Goal: Information Seeking & Learning: Learn about a topic

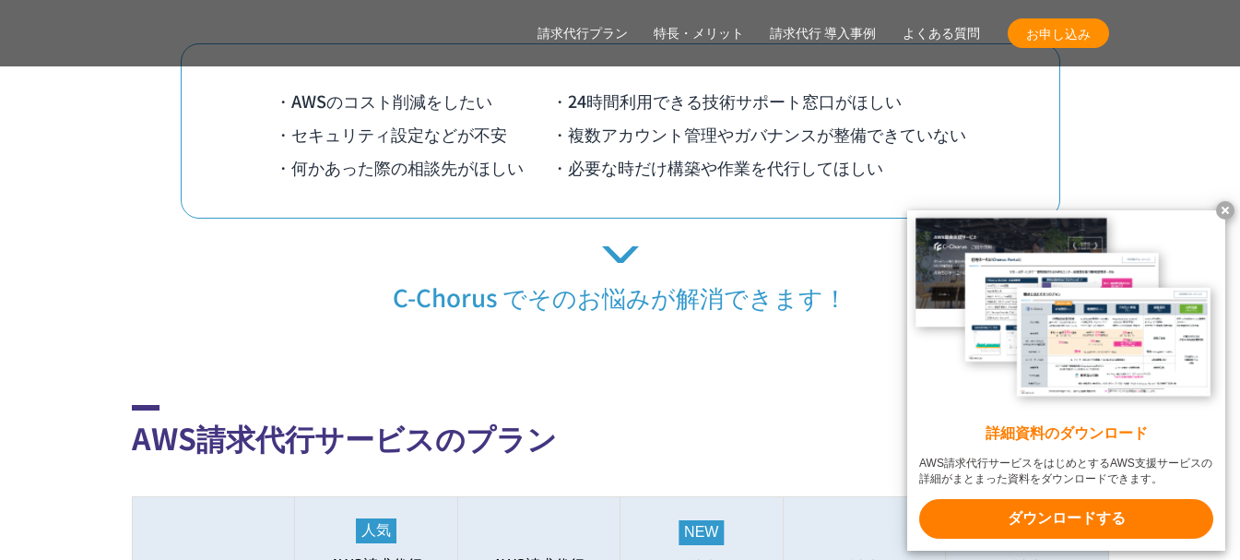
scroll to position [1967, 0]
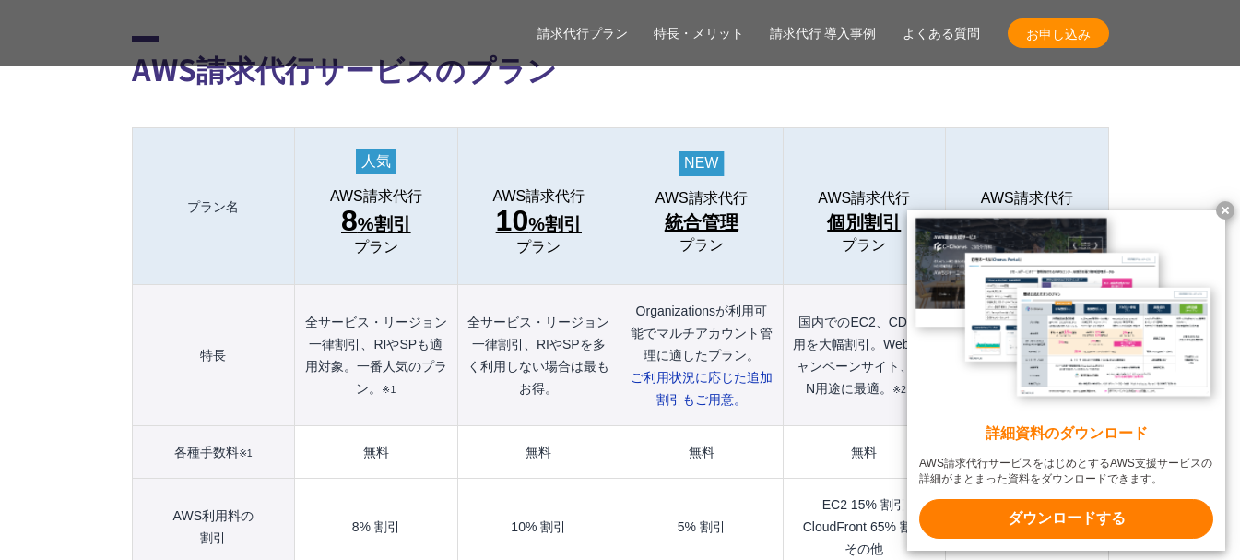
click at [1227, 201] on x-t at bounding box center [1225, 210] width 18 height 18
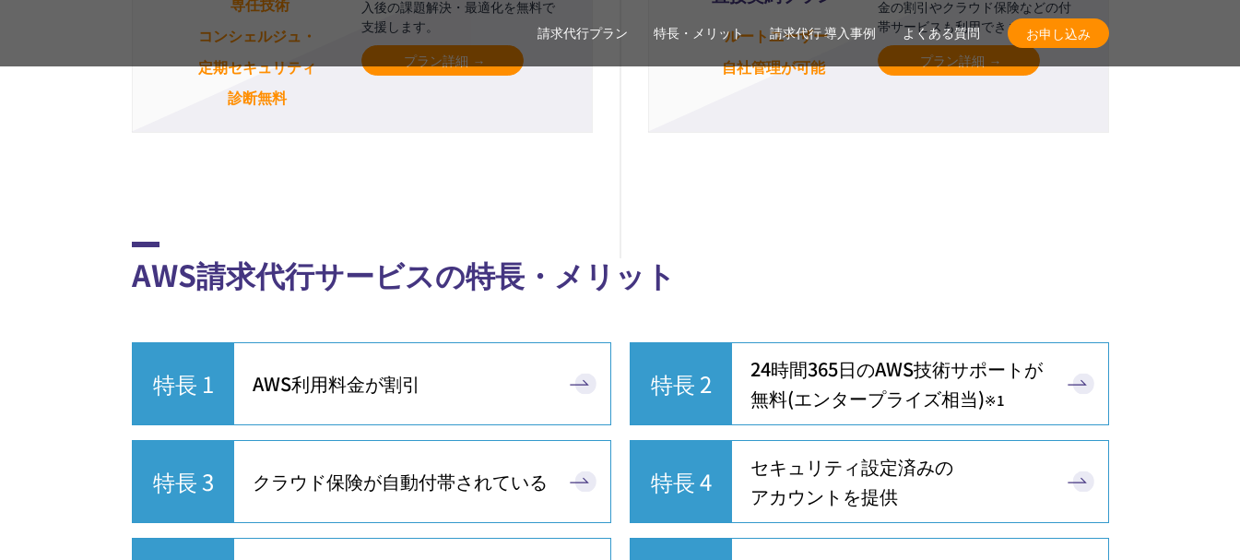
scroll to position [4672, 0]
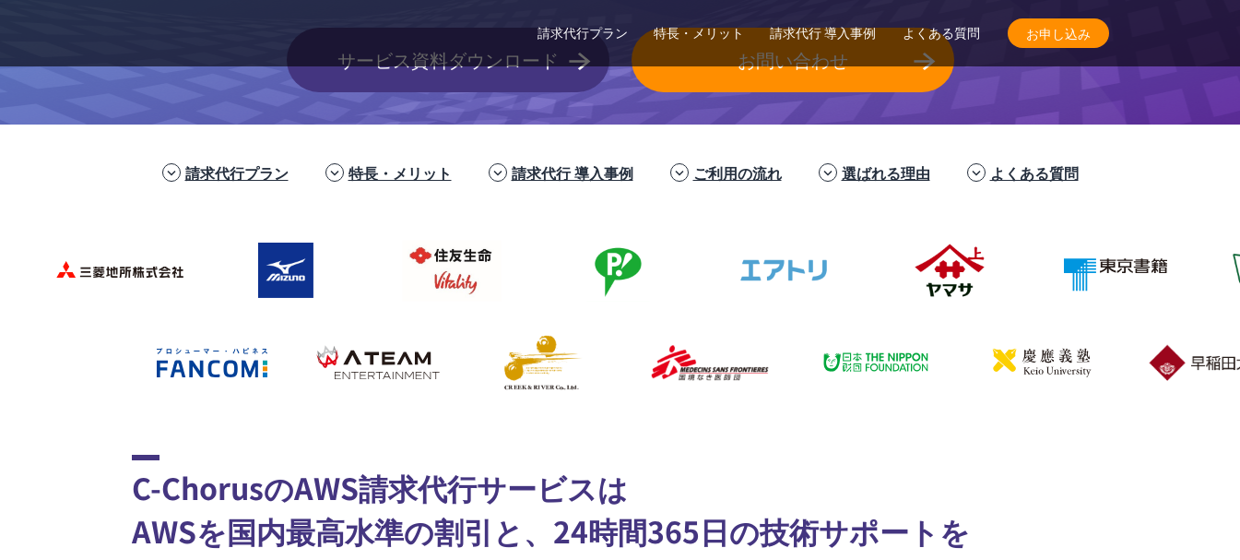
scroll to position [491, 0]
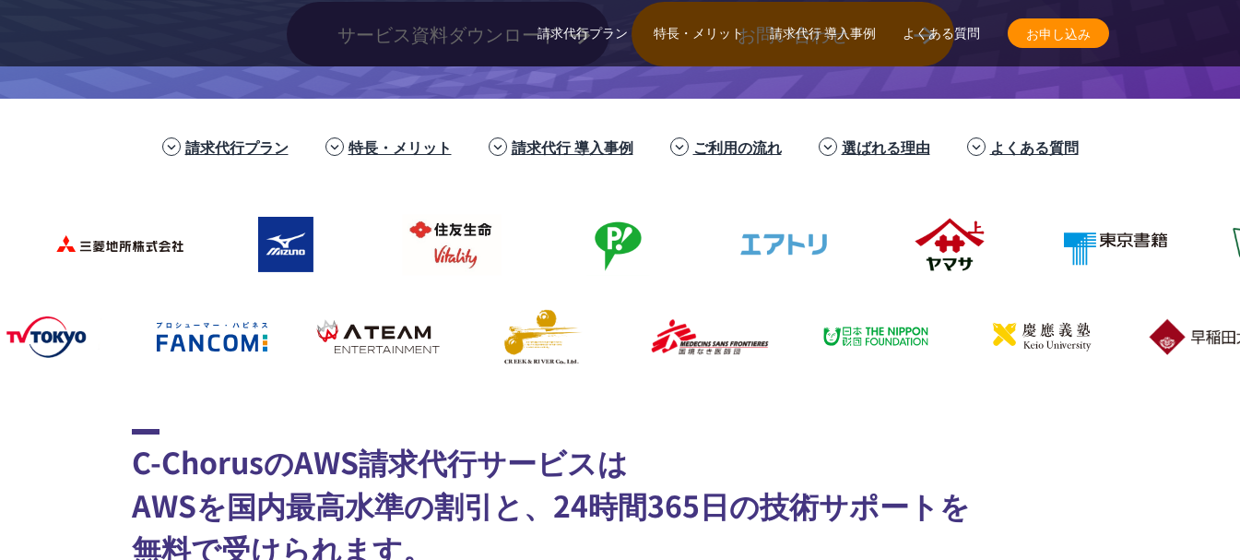
click at [196, 149] on link "請求代行プラン" at bounding box center [236, 147] width 103 height 22
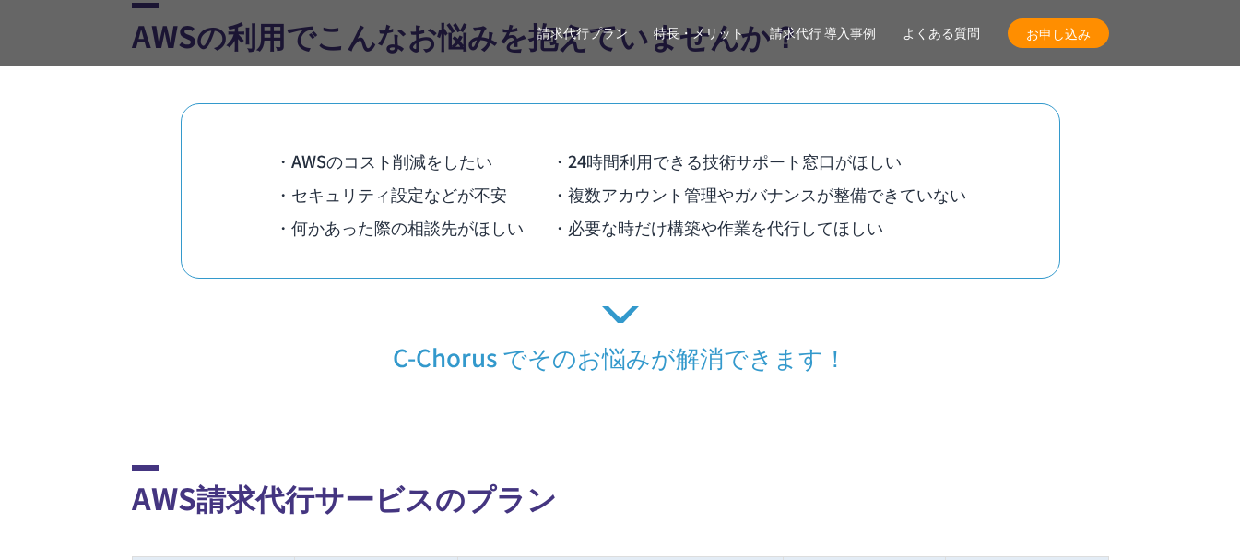
scroll to position [1816, 0]
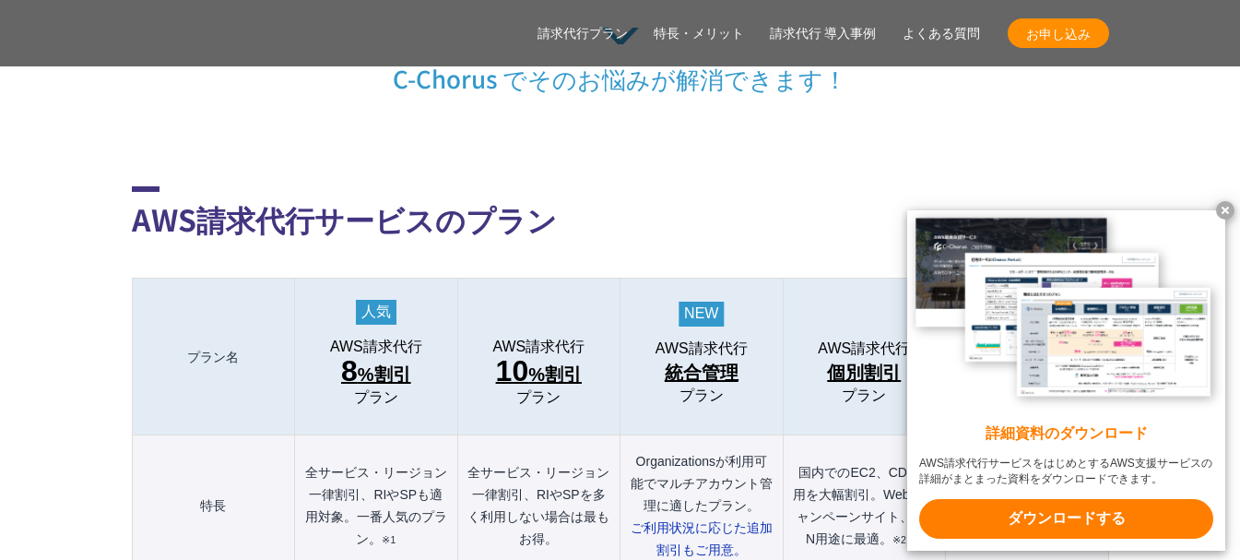
click at [1225, 207] on x-t at bounding box center [1225, 210] width 18 height 18
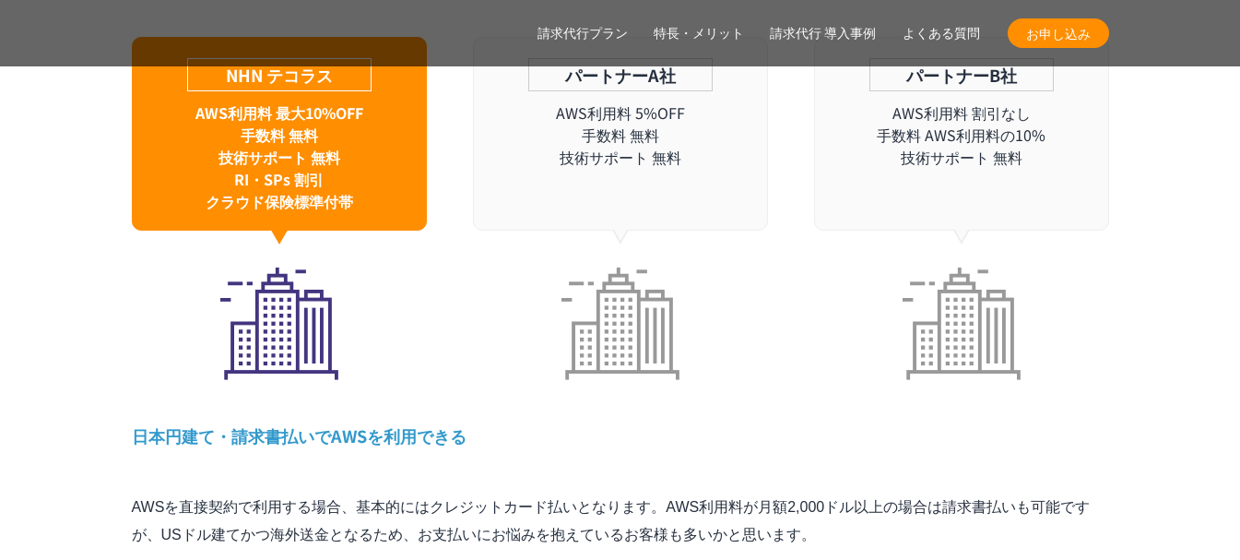
scroll to position [5751, 0]
